Goal: Check status: Check status

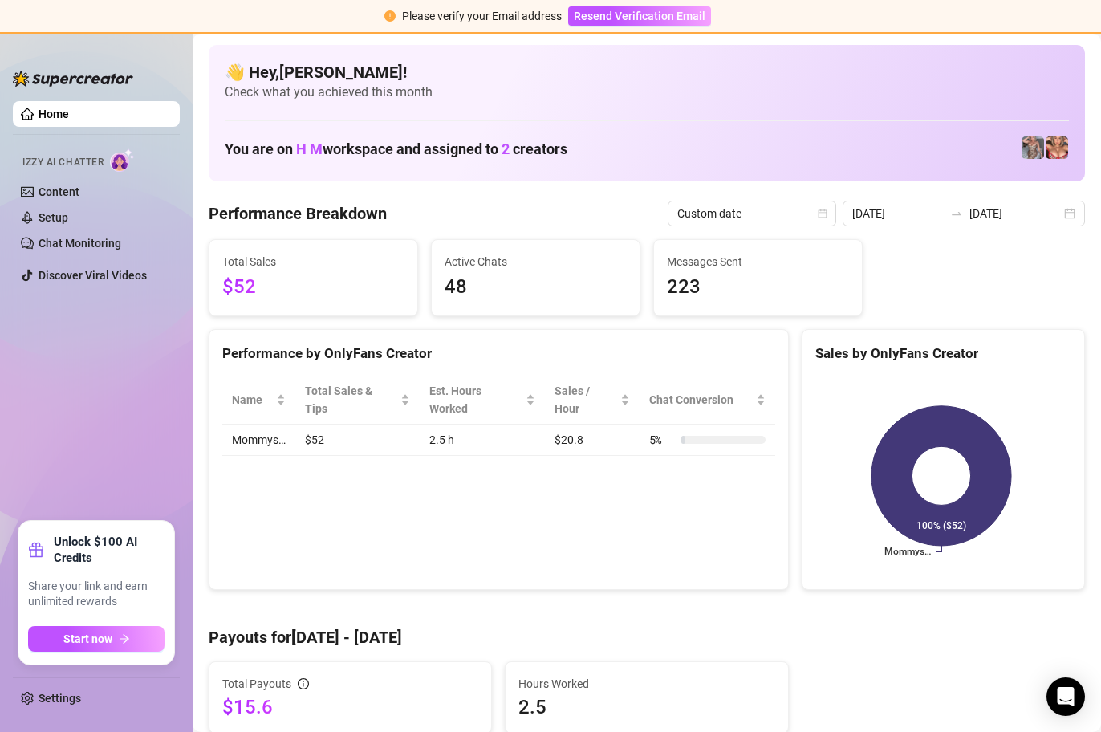
scroll to position [1338, 0]
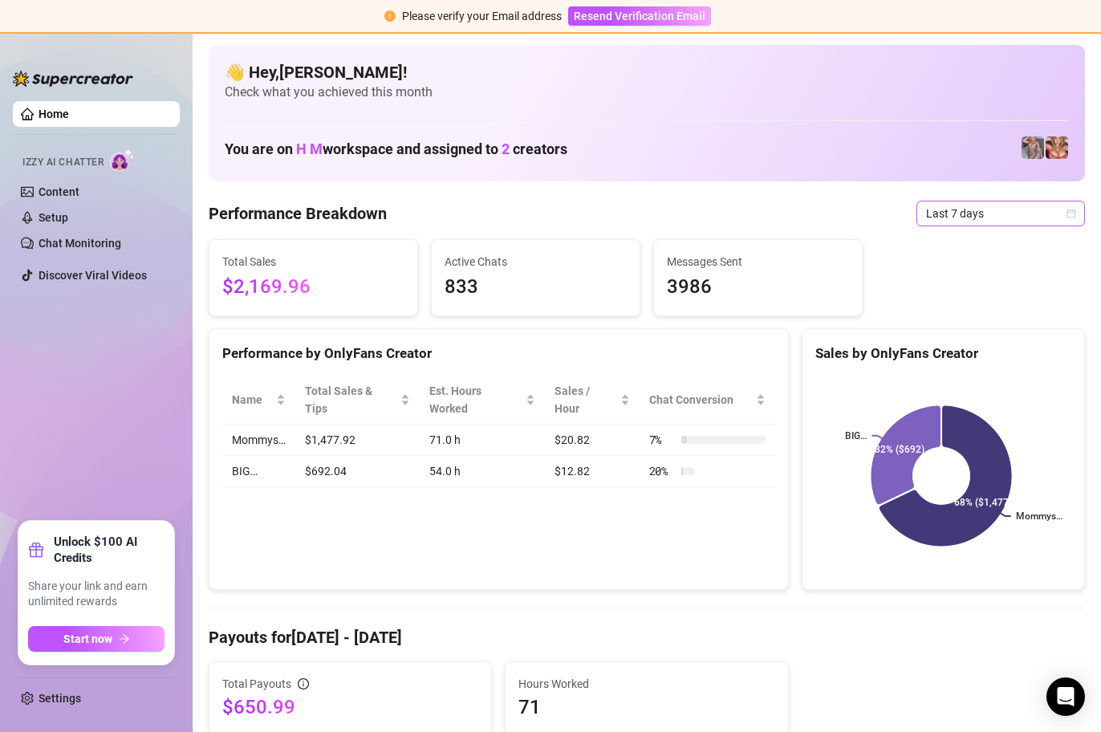
click at [1066, 209] on icon "calendar" at bounding box center [1071, 214] width 10 height 10
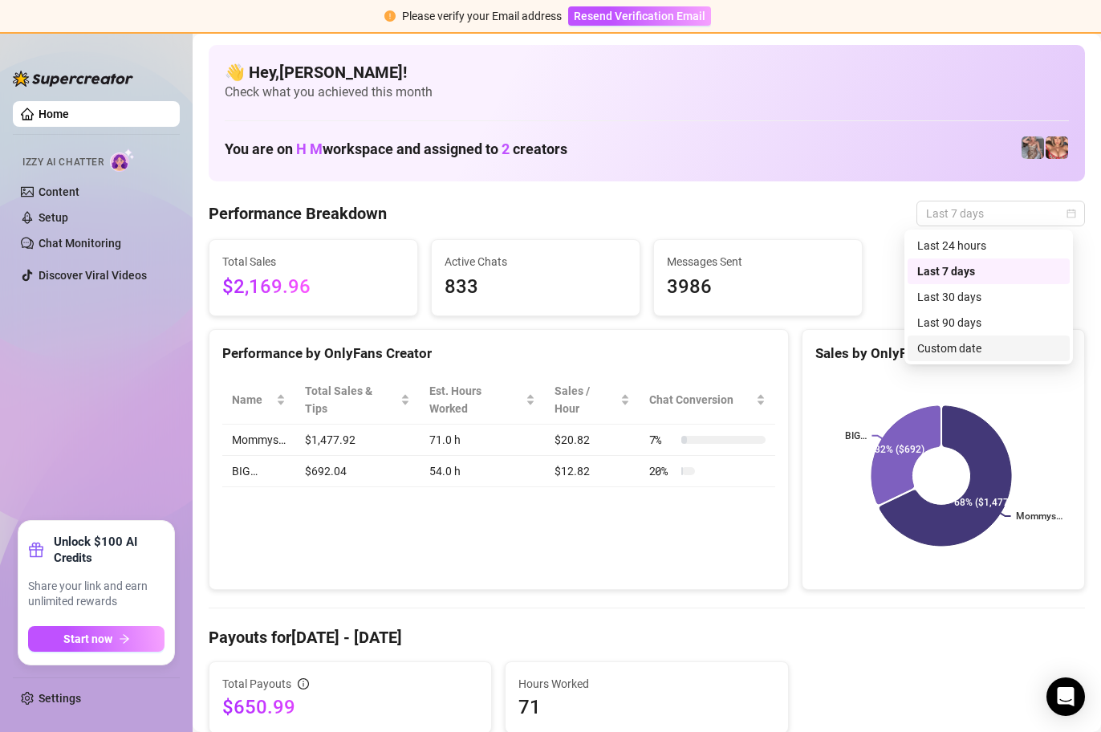
click at [989, 349] on div "Custom date" at bounding box center [988, 348] width 143 height 18
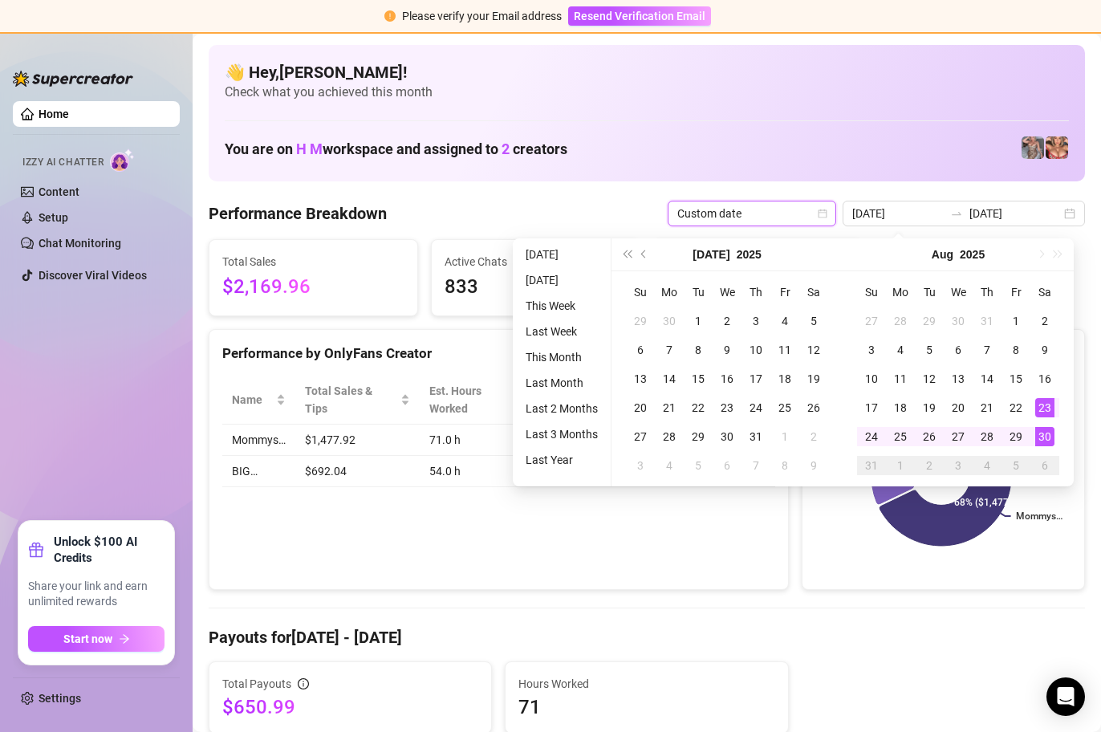
type input "[DATE]"
click at [1045, 435] on div "30" at bounding box center [1044, 436] width 19 height 19
type input "[DATE]"
